Goal: Find contact information: Find contact information

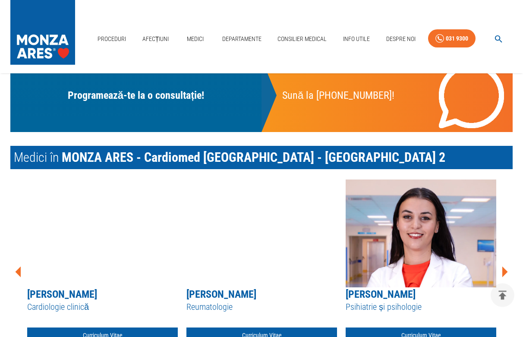
scroll to position [396, 0]
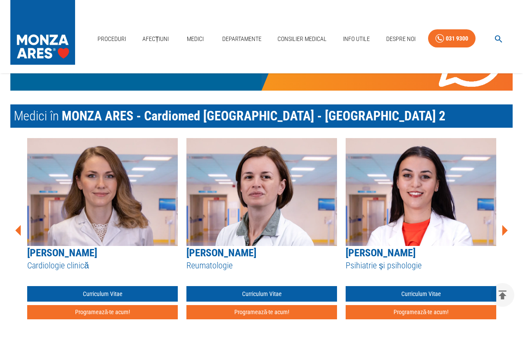
click at [504, 228] on icon at bounding box center [506, 230] width 6 height 11
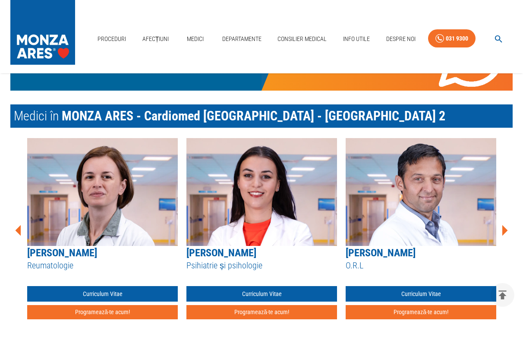
click at [504, 228] on icon at bounding box center [506, 230] width 6 height 11
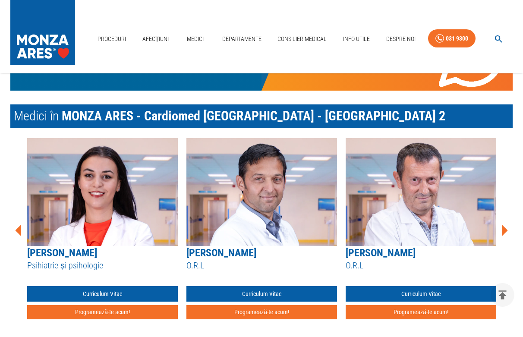
click at [504, 228] on icon at bounding box center [506, 230] width 6 height 11
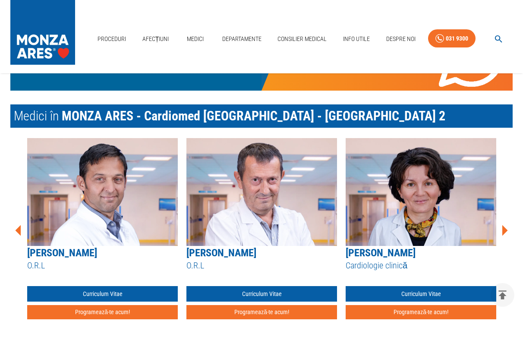
click at [504, 228] on icon at bounding box center [506, 230] width 6 height 11
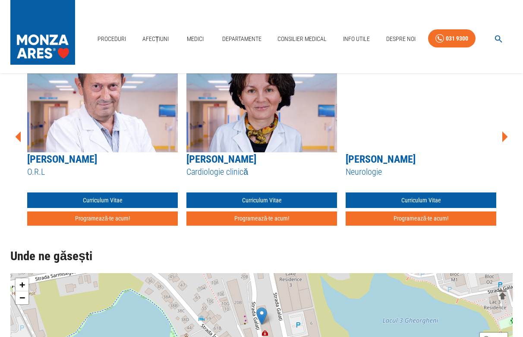
scroll to position [440, 0]
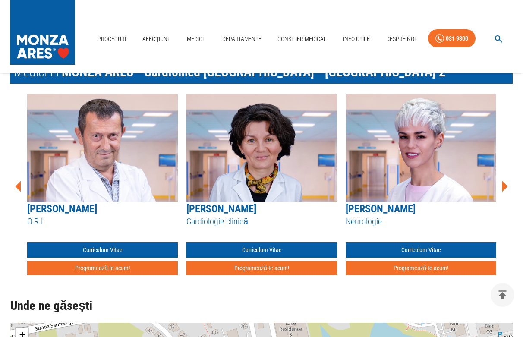
click at [507, 185] on icon at bounding box center [505, 187] width 26 height 26
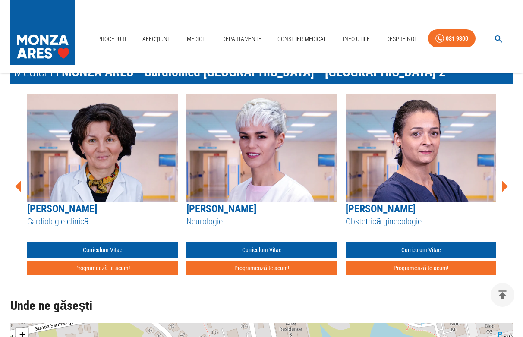
click at [503, 187] on icon at bounding box center [506, 186] width 6 height 11
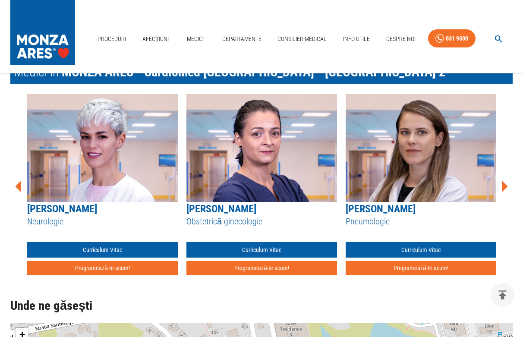
click at [503, 187] on icon at bounding box center [506, 186] width 6 height 11
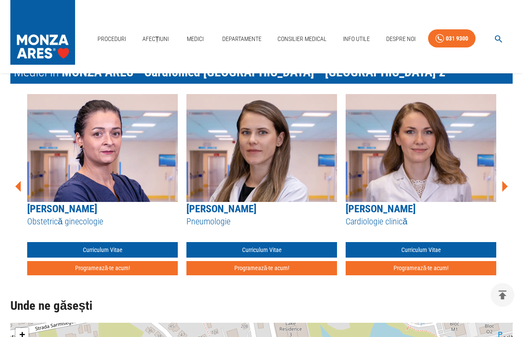
click at [503, 187] on icon at bounding box center [506, 186] width 6 height 11
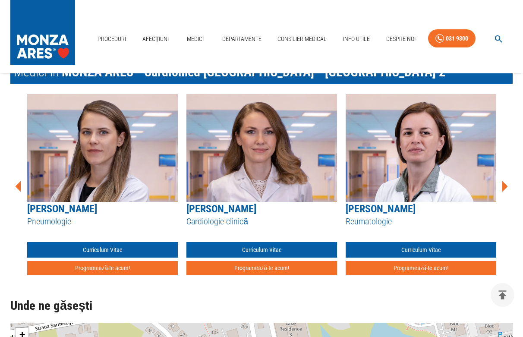
click at [503, 187] on icon at bounding box center [506, 186] width 6 height 11
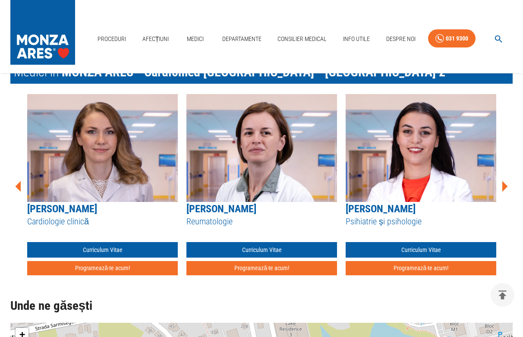
click at [503, 187] on icon at bounding box center [506, 186] width 6 height 11
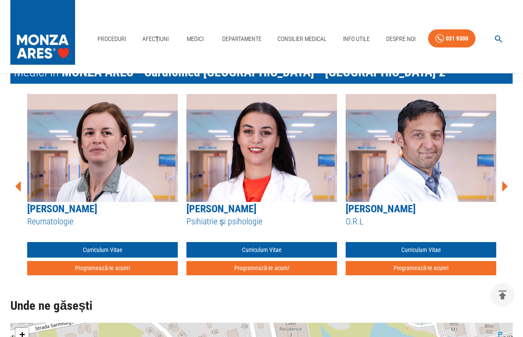
click at [503, 187] on icon at bounding box center [506, 186] width 6 height 11
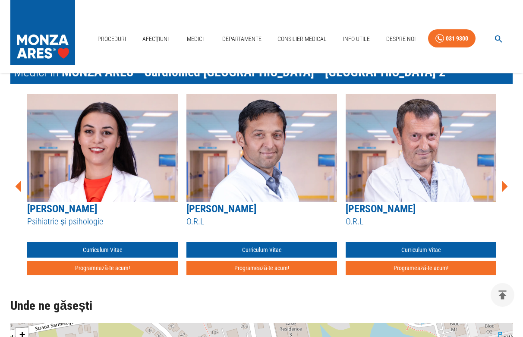
click at [503, 187] on icon at bounding box center [506, 186] width 6 height 11
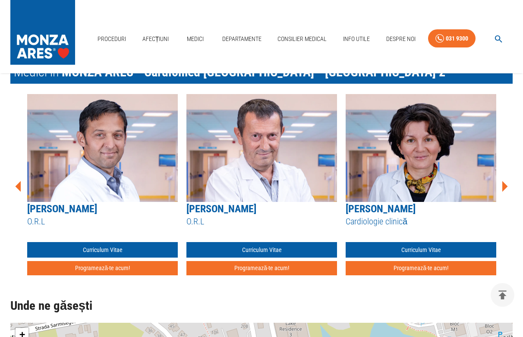
click at [502, 187] on icon at bounding box center [505, 187] width 26 height 26
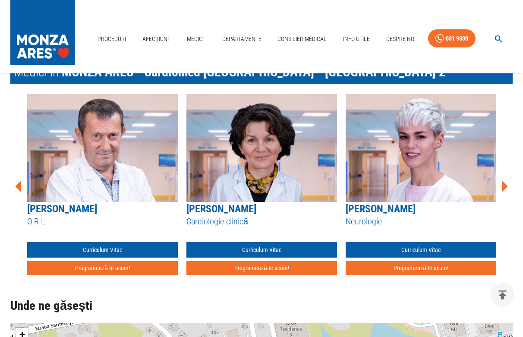
click at [436, 165] on img at bounding box center [421, 148] width 151 height 108
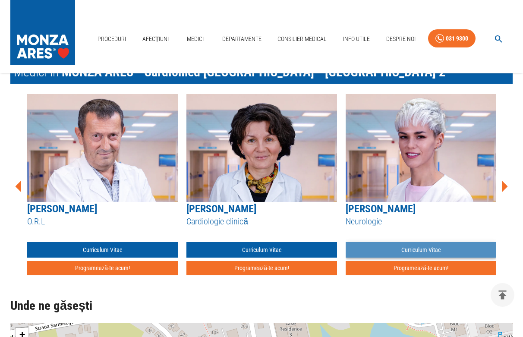
click at [423, 250] on link "Curriculum Vitae" at bounding box center [421, 250] width 151 height 16
